Goal: Task Accomplishment & Management: Manage account settings

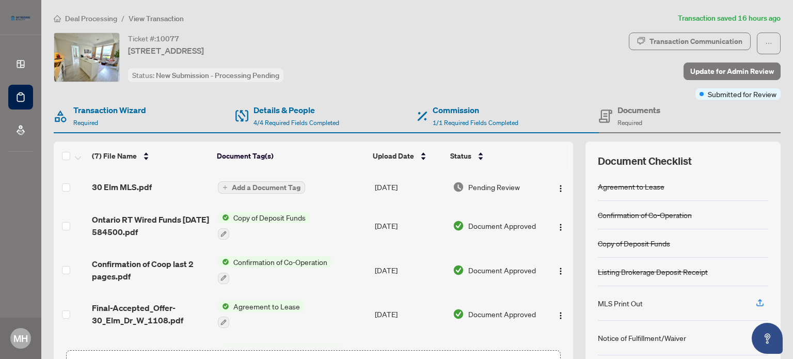
click at [72, 14] on span "Deal Processing" at bounding box center [91, 18] width 52 height 9
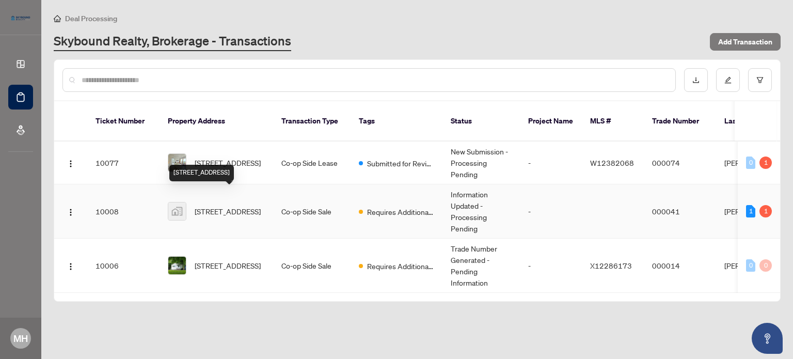
click at [210, 205] on span "[STREET_ADDRESS]" at bounding box center [228, 210] width 66 height 11
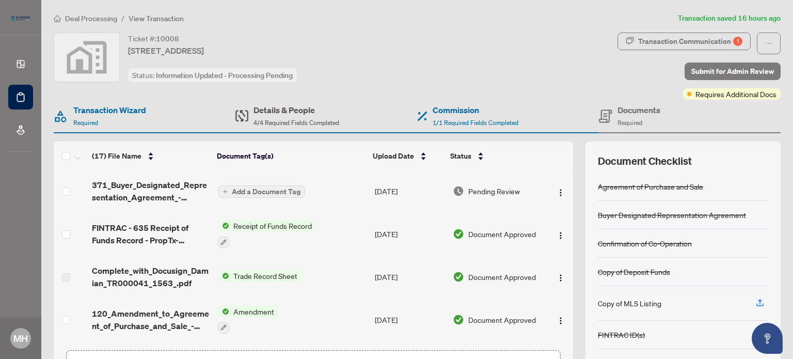
click at [282, 110] on h4 "Details & People" at bounding box center [296, 110] width 86 height 12
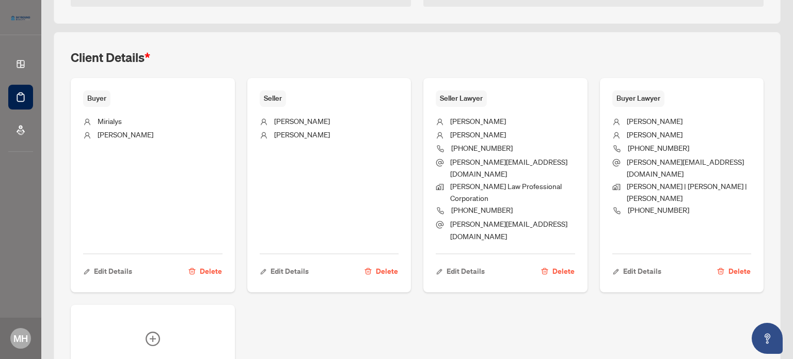
scroll to position [360, 0]
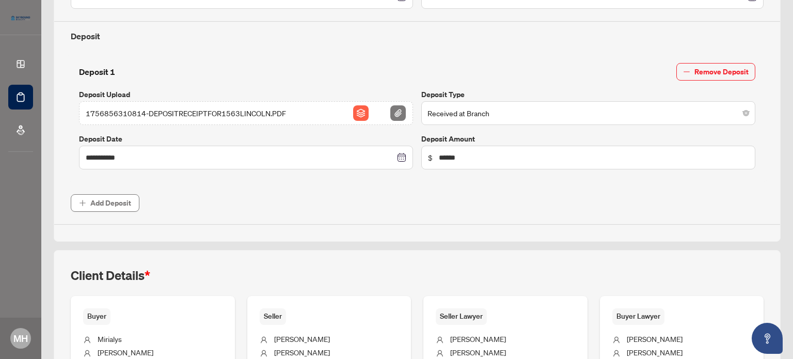
type input "**********"
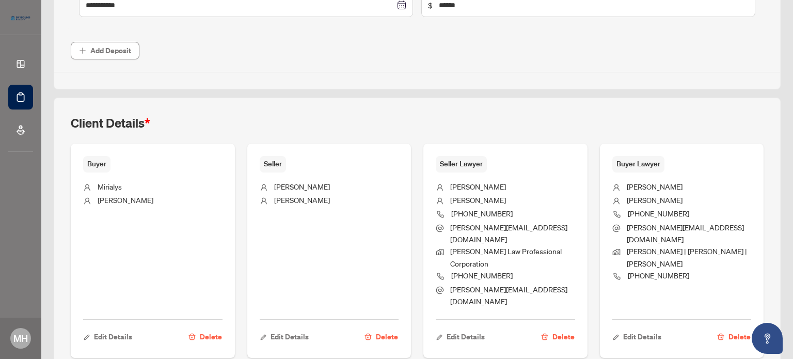
scroll to position [515, 0]
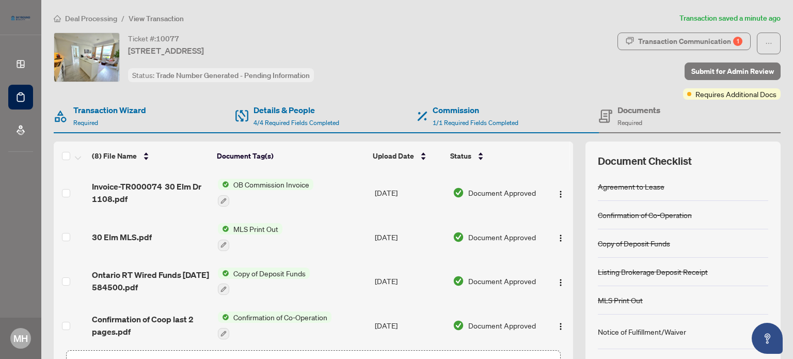
click at [277, 183] on span "OB Commission Invoice" at bounding box center [271, 184] width 84 height 11
click at [150, 186] on span "Invoice-TR000074 30 Elm Dr 1108.pdf" at bounding box center [150, 192] width 117 height 25
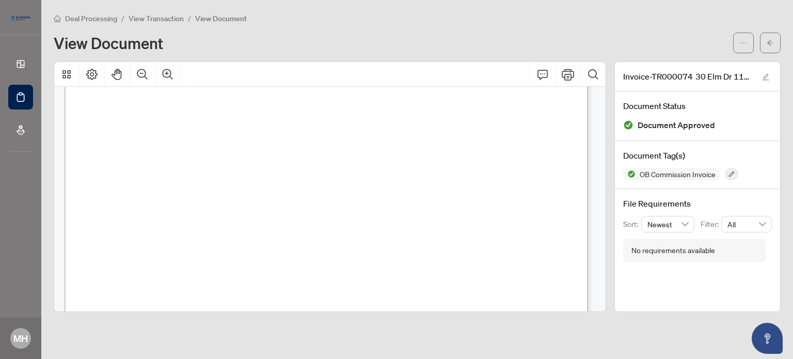
scroll to position [310, 0]
click at [97, 16] on span "Deal Processing" at bounding box center [91, 18] width 52 height 9
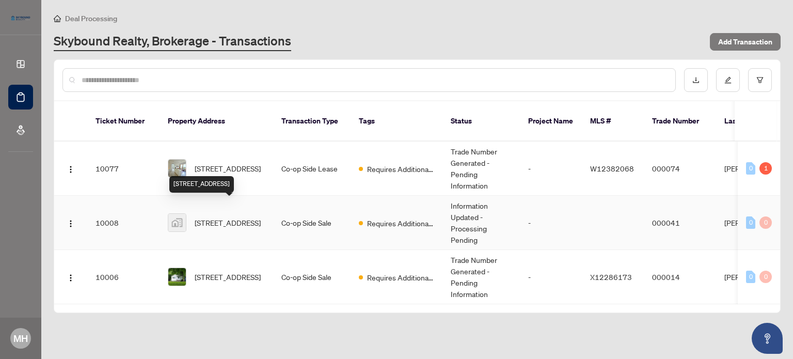
click at [221, 217] on span "[STREET_ADDRESS]" at bounding box center [228, 222] width 66 height 11
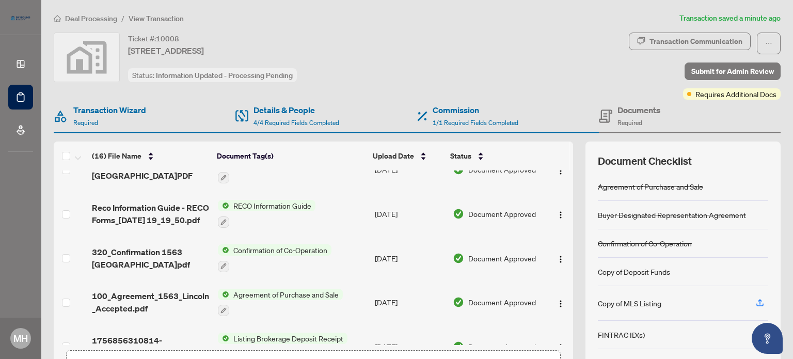
scroll to position [529, 0]
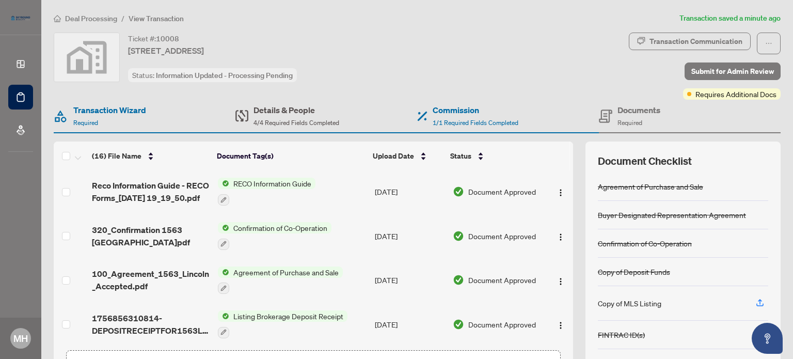
click at [283, 114] on h4 "Details & People" at bounding box center [296, 110] width 86 height 12
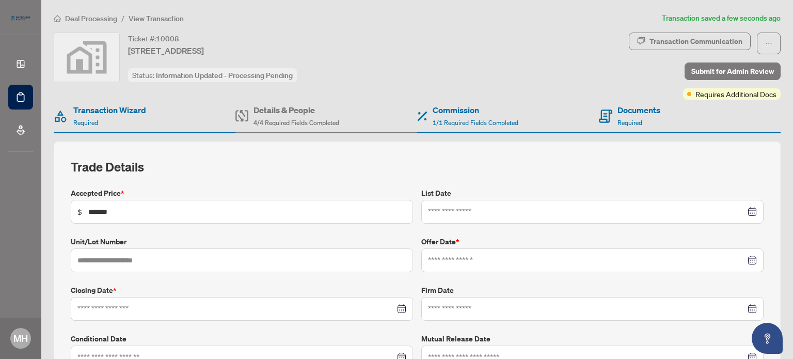
type input "**********"
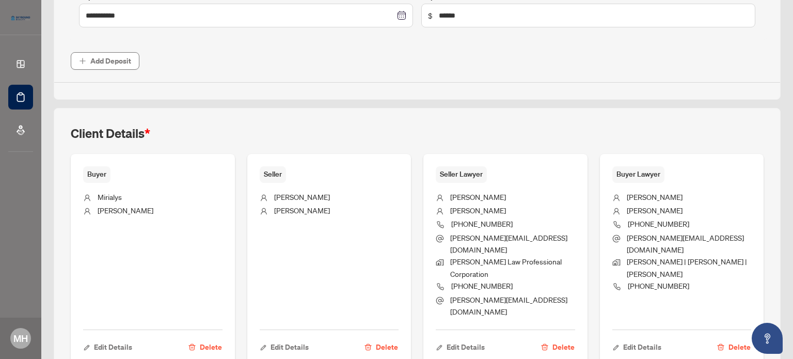
scroll to position [518, 0]
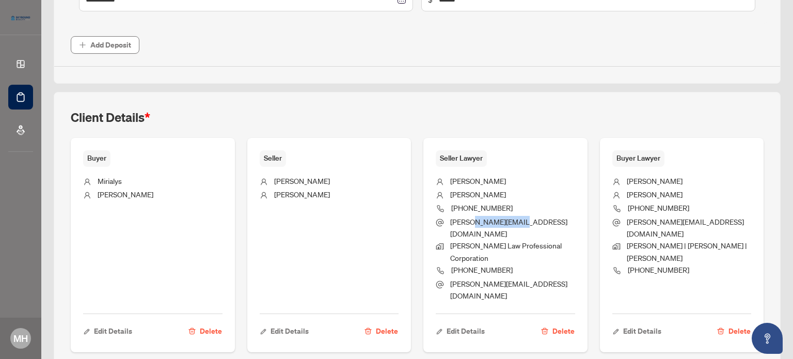
drag, startPoint x: 471, startPoint y: 222, endPoint x: 521, endPoint y: 224, distance: 50.1
click at [521, 224] on li "[PERSON_NAME][EMAIL_ADDRESS][DOMAIN_NAME]" at bounding box center [505, 228] width 139 height 24
copy span "rohalylaw.com"
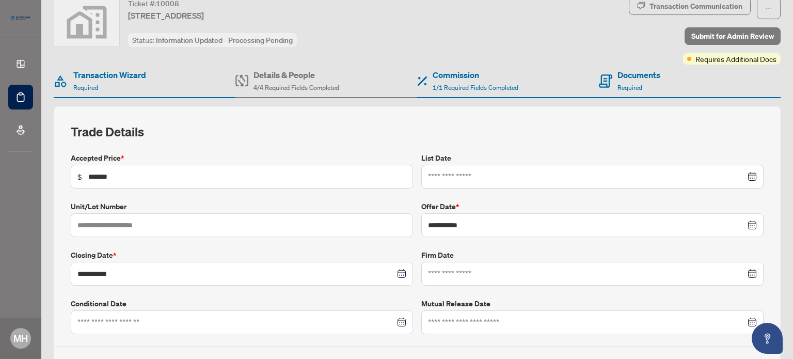
scroll to position [0, 0]
